Goal: Task Accomplishment & Management: Manage account settings

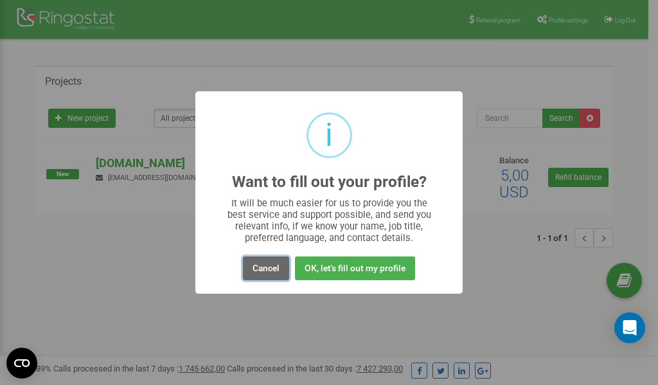
click at [266, 270] on button "Cancel" at bounding box center [266, 268] width 46 height 24
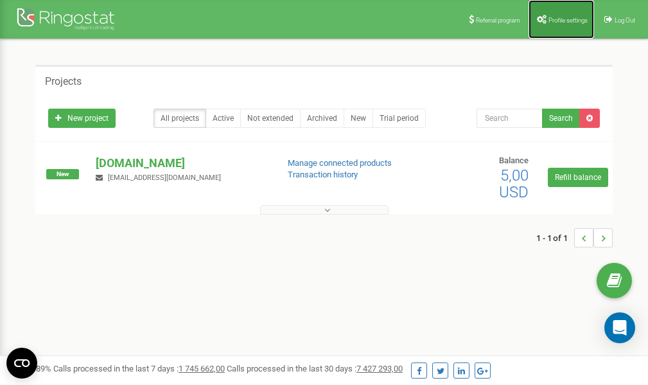
click at [551, 21] on span "Profile settings" at bounding box center [567, 20] width 39 height 7
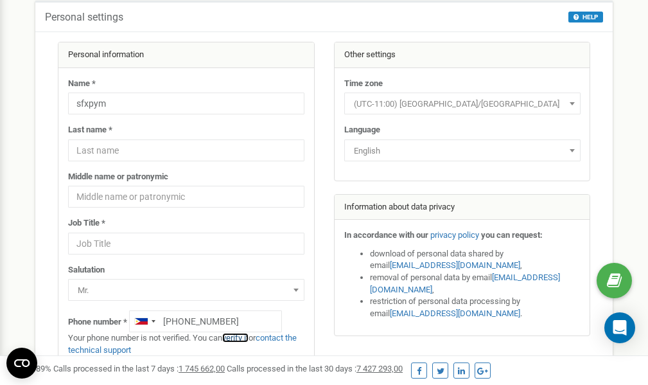
click at [242, 338] on link "verify it" at bounding box center [235, 338] width 26 height 10
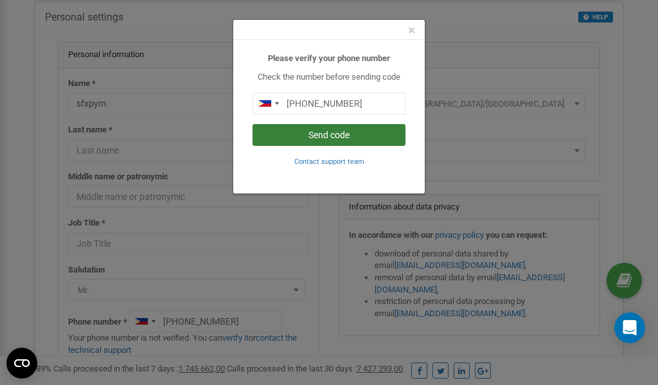
click at [333, 136] on button "Send code" at bounding box center [328, 135] width 153 height 22
